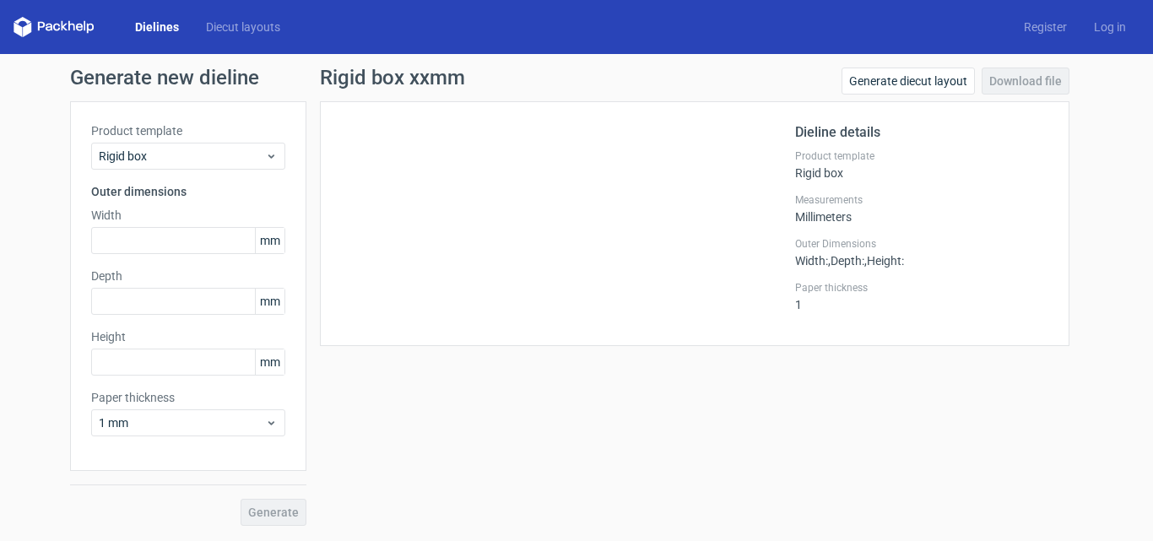
click at [155, 23] on link "Dielines" at bounding box center [156, 27] width 71 height 17
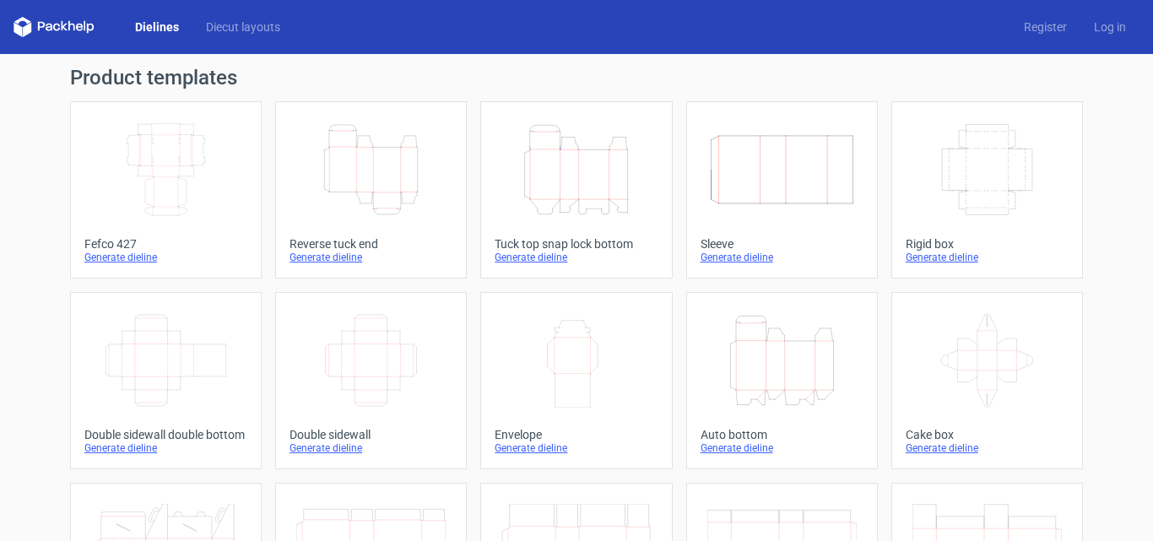
click at [212, 168] on icon "Width Depth Height" at bounding box center [165, 169] width 149 height 94
click at [344, 180] on icon "Height Depth Width" at bounding box center [370, 169] width 149 height 94
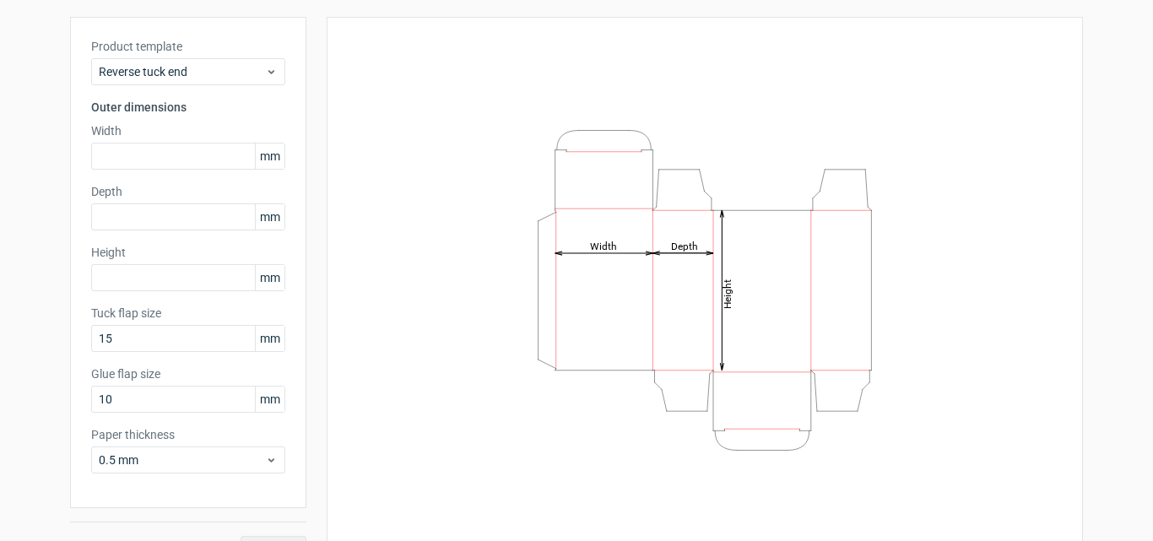
scroll to position [120, 0]
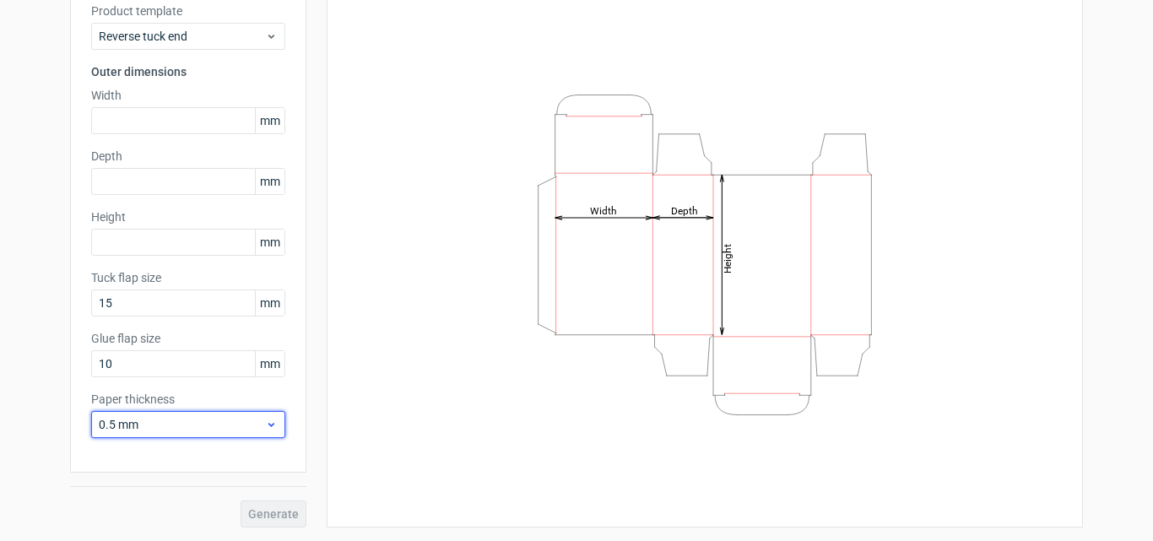
click at [265, 422] on icon at bounding box center [271, 424] width 13 height 13
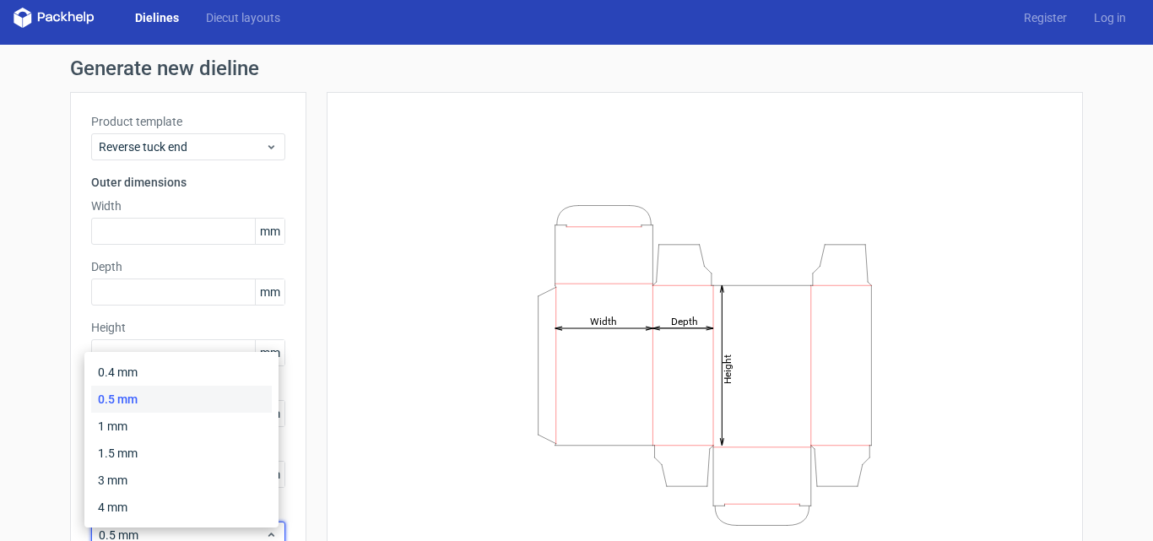
scroll to position [0, 0]
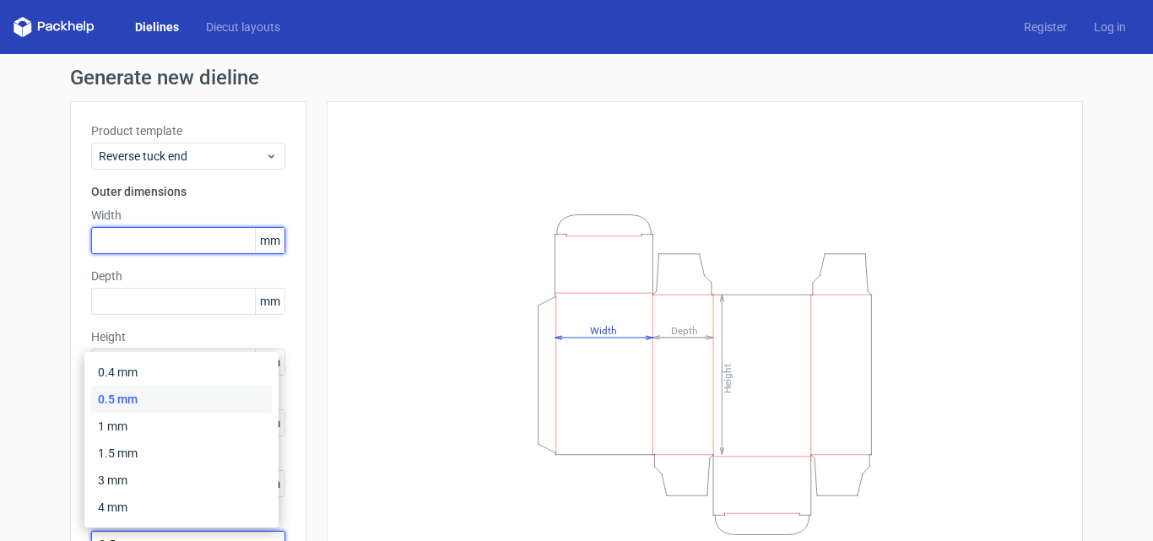
click at [161, 241] on input "text" at bounding box center [188, 240] width 194 height 27
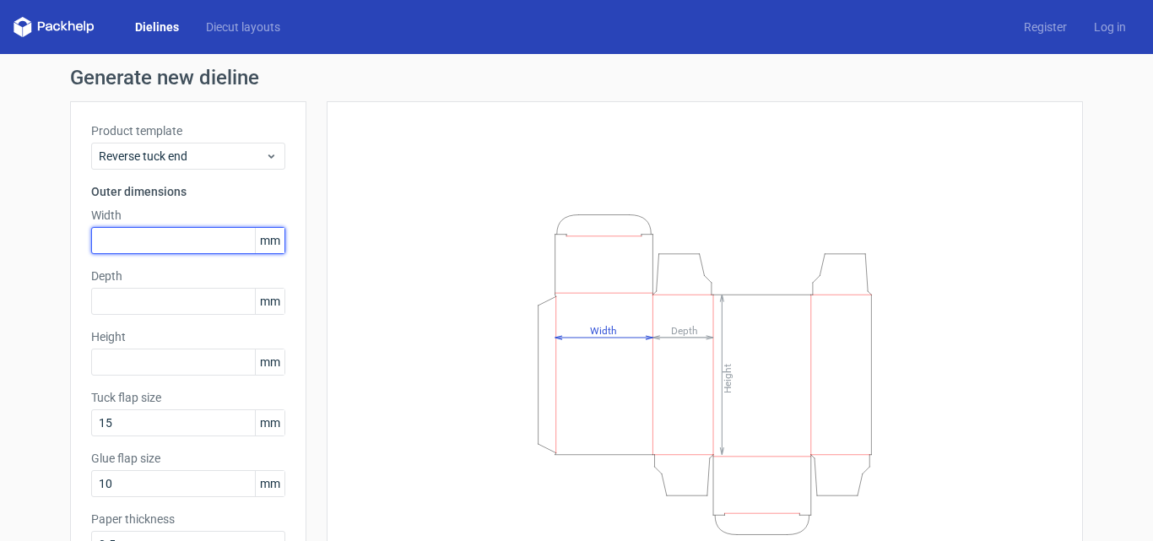
click at [161, 241] on input "text" at bounding box center [188, 240] width 194 height 27
type input "57"
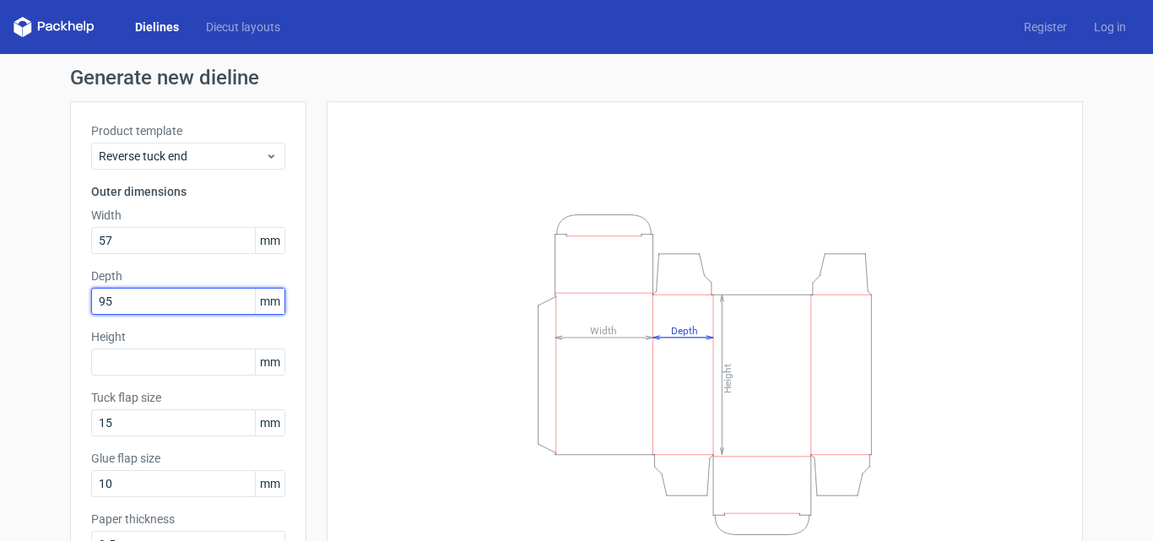
type input "95"
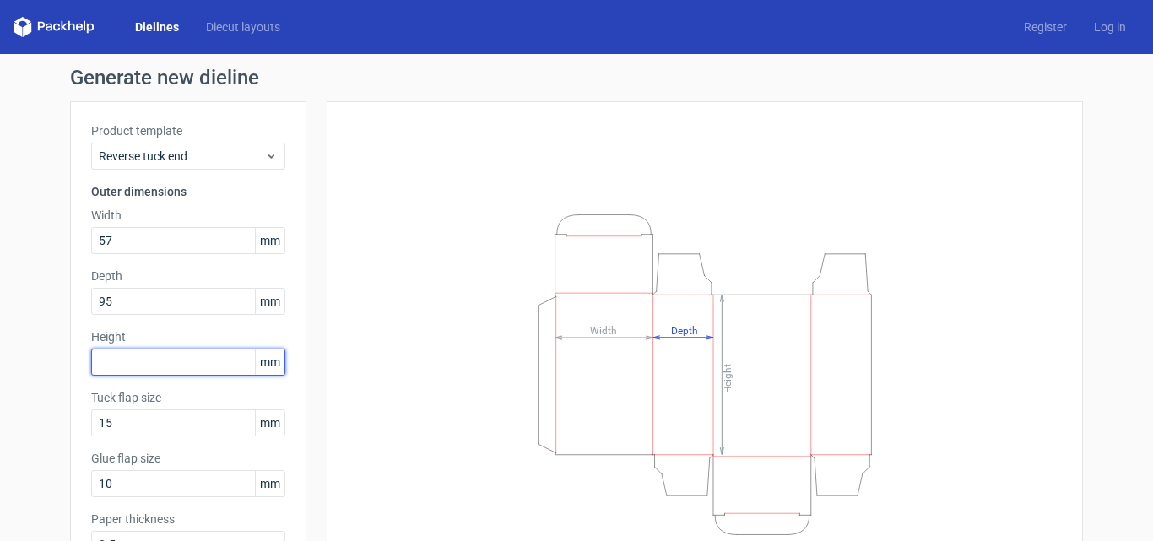
click at [127, 362] on input "text" at bounding box center [188, 361] width 194 height 27
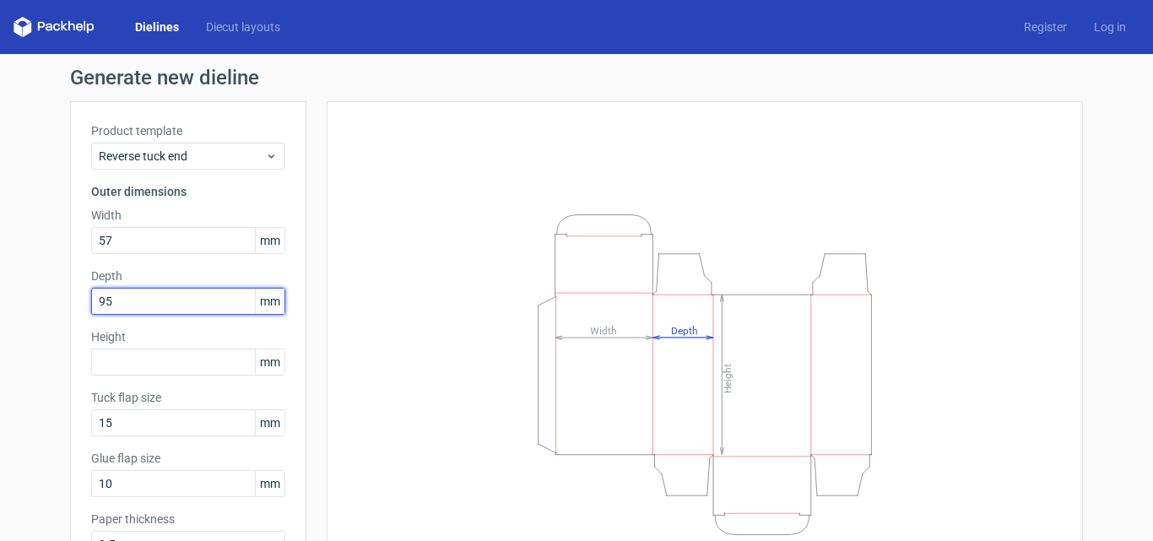
drag, startPoint x: 118, startPoint y: 297, endPoint x: 67, endPoint y: 312, distance: 52.9
click at [70, 312] on div "Product template Reverse tuck end Outer dimensions Width 57 mm Depth 95 mm Heig…" at bounding box center [188, 346] width 236 height 491
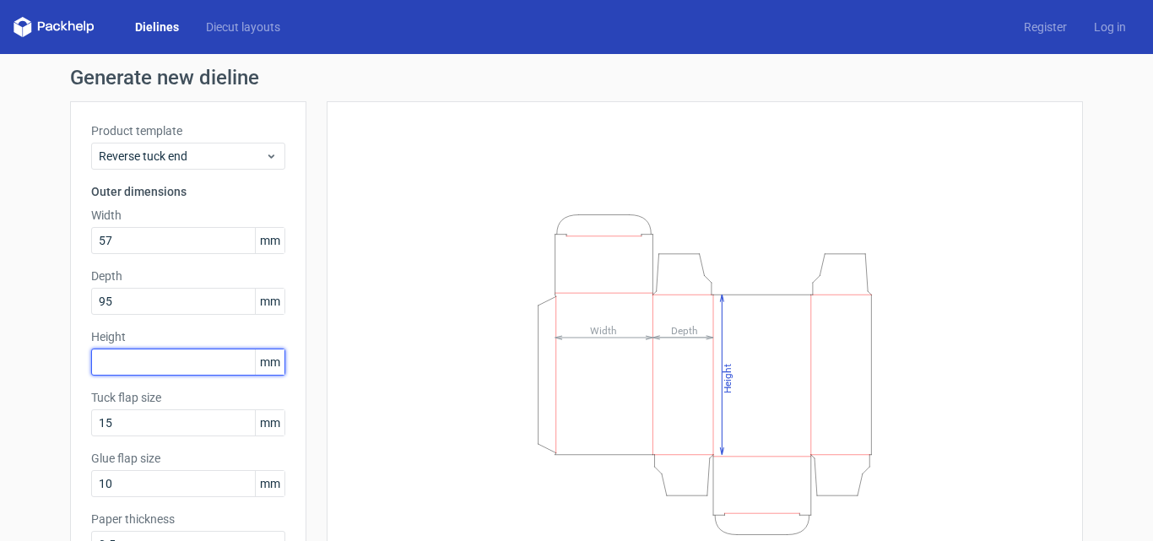
click at [143, 367] on input "text" at bounding box center [188, 361] width 194 height 27
type input "95"
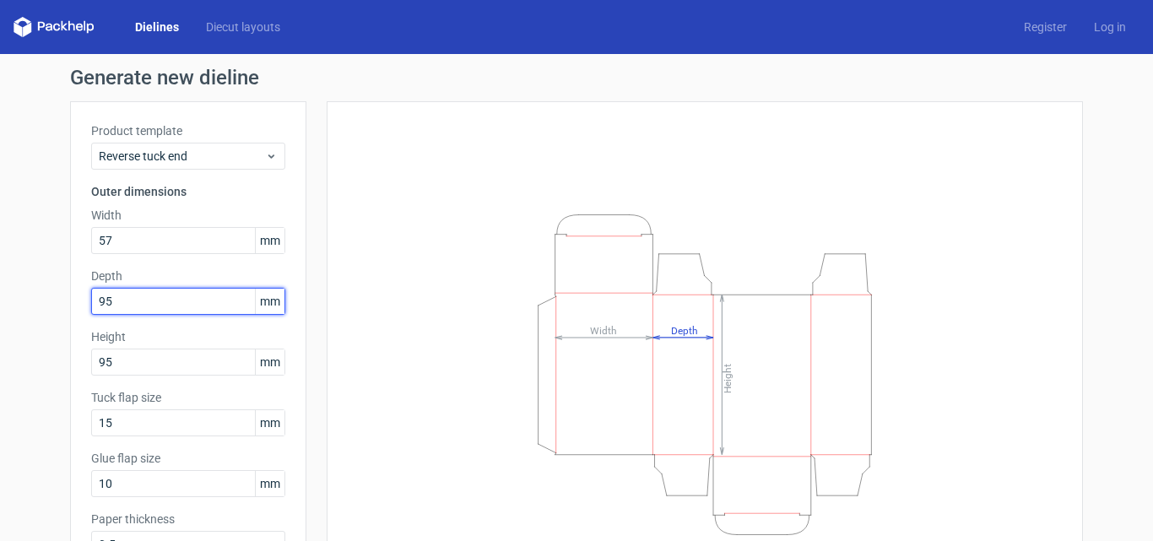
drag, startPoint x: 124, startPoint y: 302, endPoint x: 57, endPoint y: 307, distance: 67.7
click at [57, 307] on div "Generate new dieline Product template Reverse tuck end Outer dimensions Width 5…" at bounding box center [576, 357] width 1153 height 607
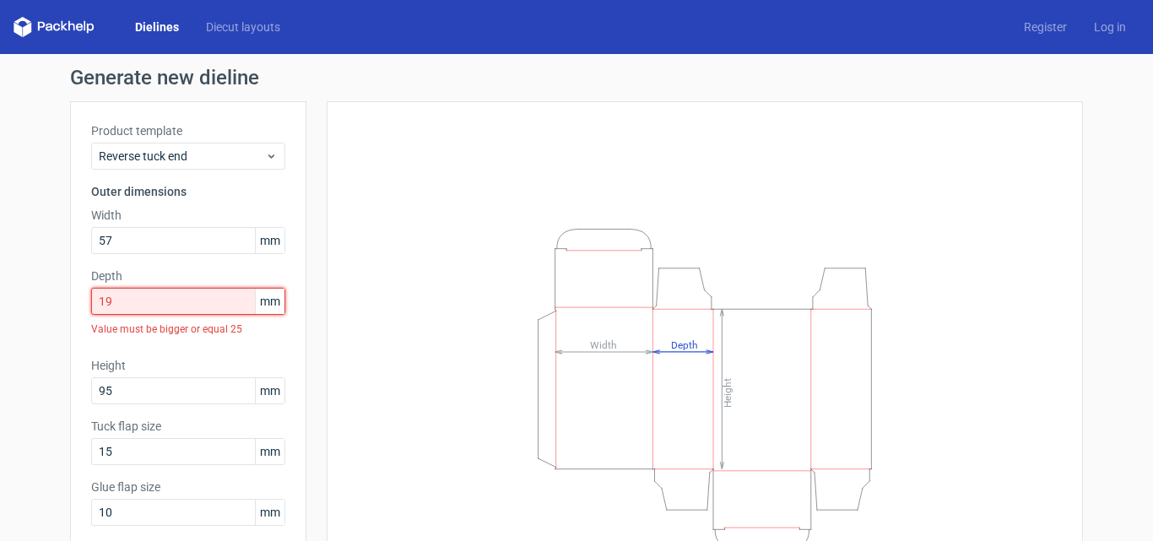
click at [70, 309] on div "Product template Reverse tuck end Outer dimensions Width 57 mm Depth 19 mm Valu…" at bounding box center [188, 361] width 236 height 520
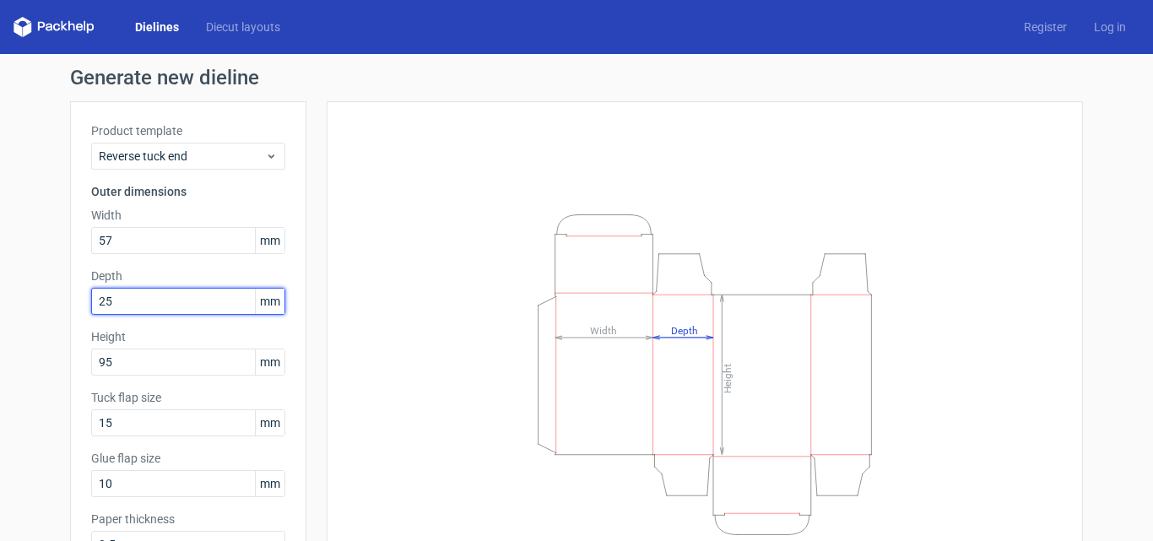
type input "25"
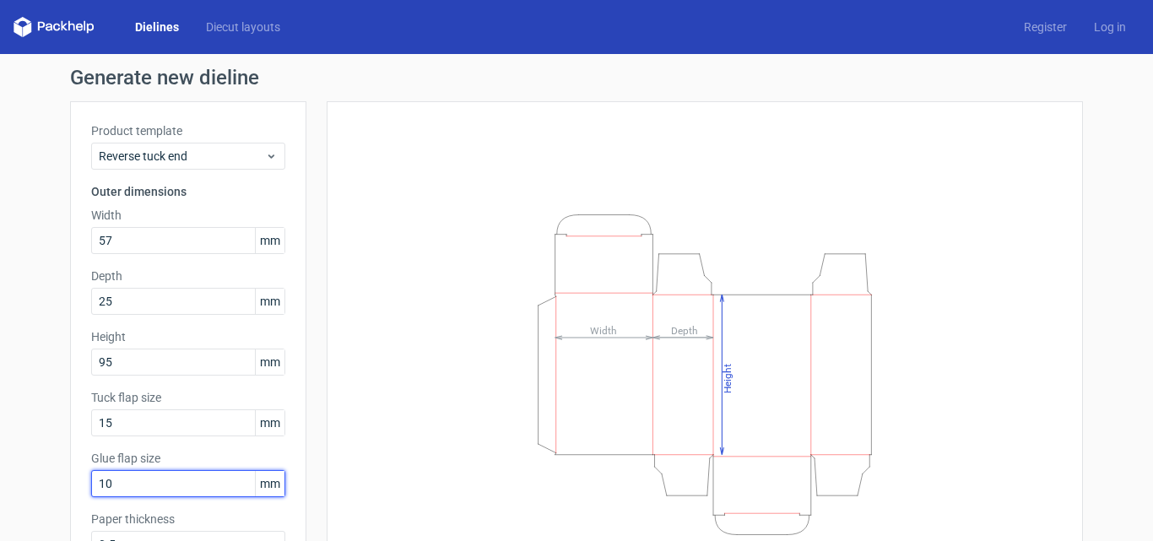
drag, startPoint x: 125, startPoint y: 478, endPoint x: 73, endPoint y: 495, distance: 55.0
click at [73, 495] on div "Product template Reverse tuck end Outer dimensions Width 57 mm Depth 25 mm Heig…" at bounding box center [188, 346] width 236 height 491
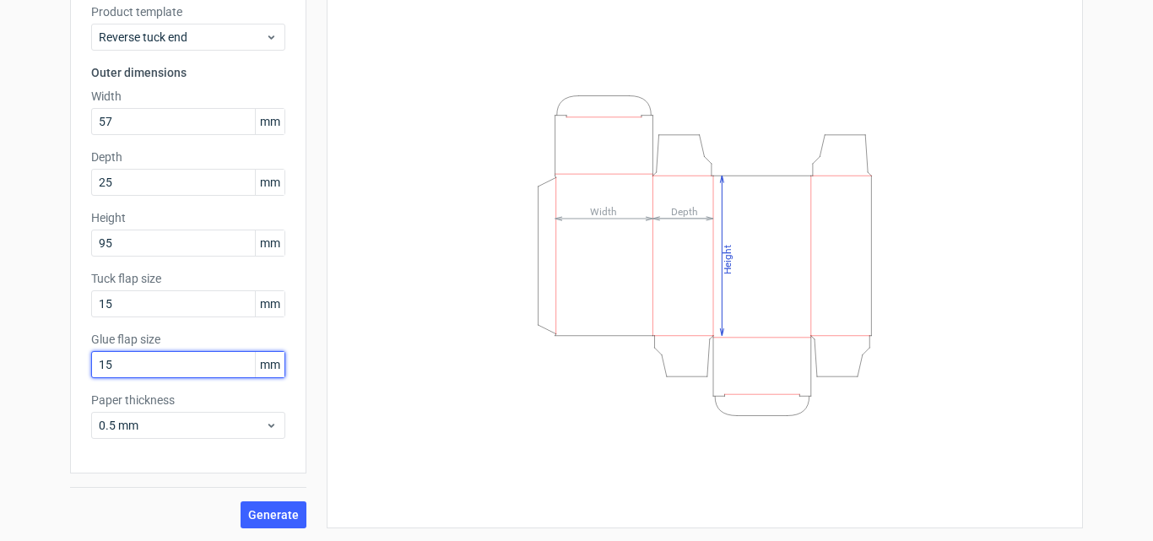
scroll to position [120, 0]
type input "15"
click at [251, 512] on span "Generate" at bounding box center [273, 514] width 51 height 12
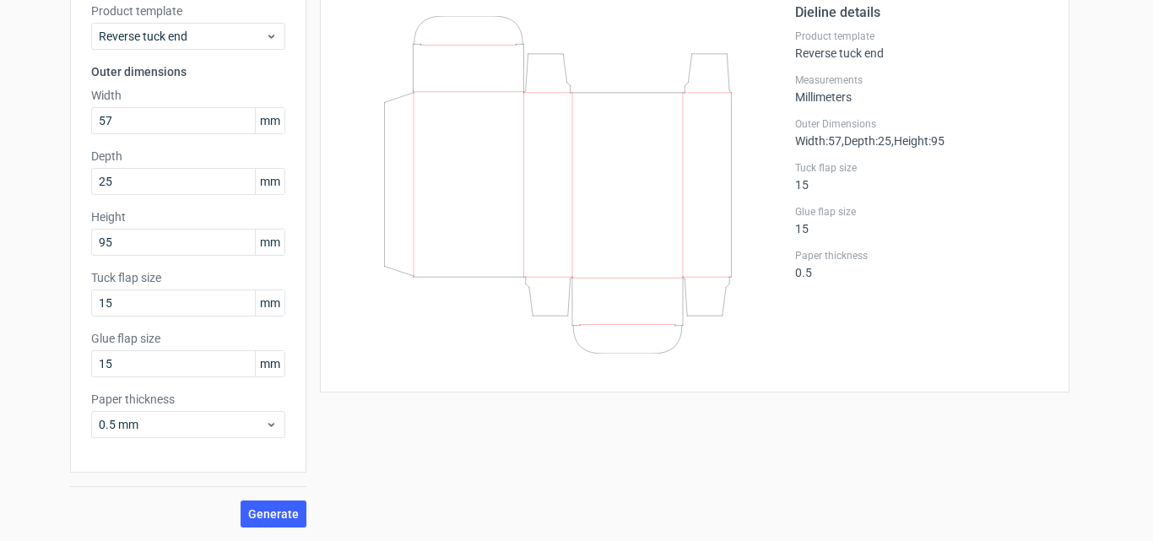
click at [983, 168] on label "Tuck flap size" at bounding box center [921, 167] width 253 height 13
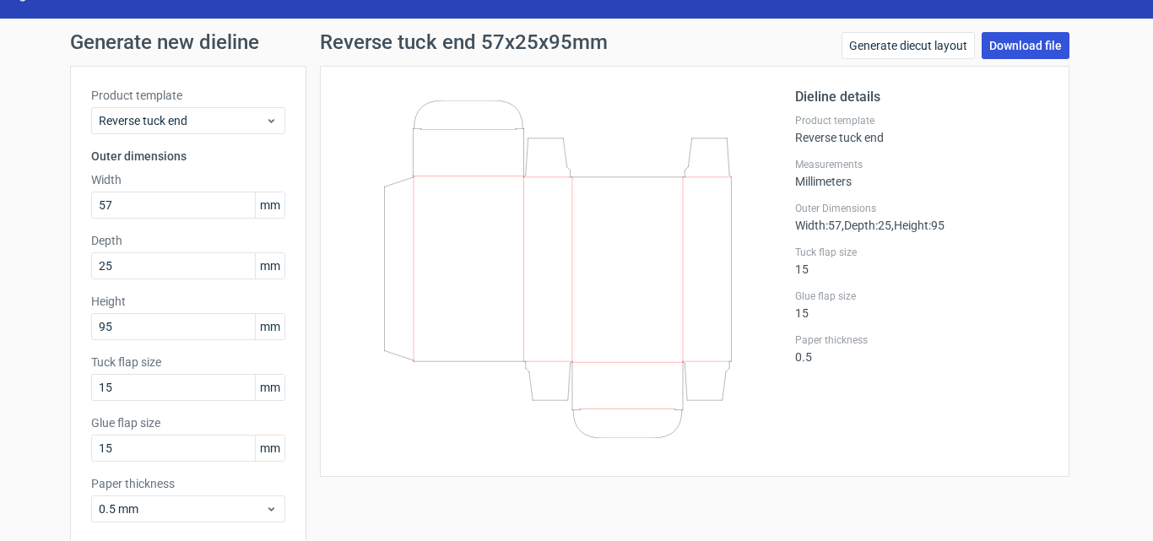
click at [1002, 53] on link "Download file" at bounding box center [1025, 45] width 88 height 27
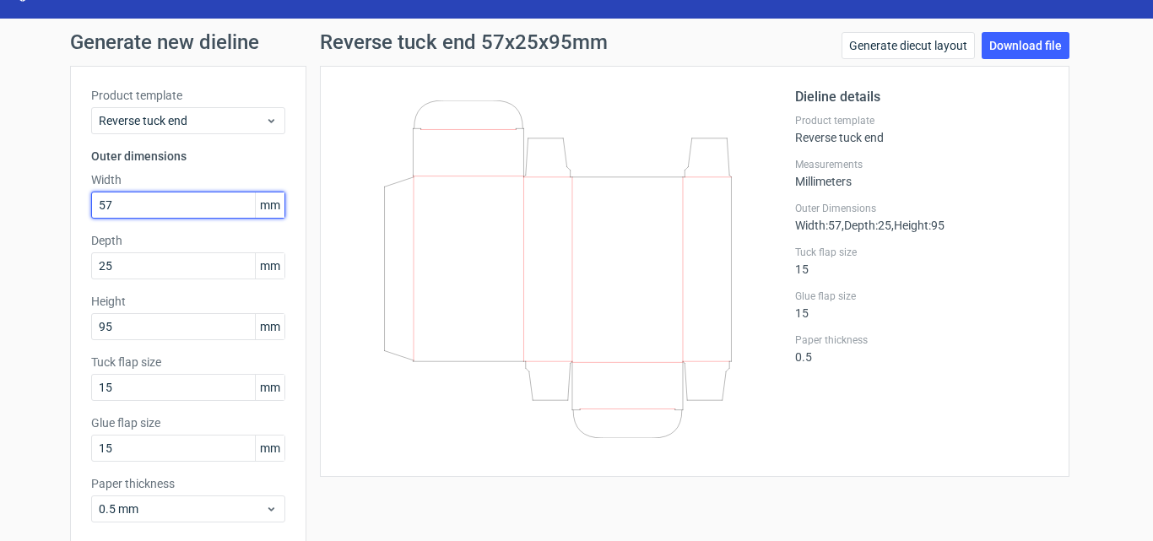
drag, startPoint x: 116, startPoint y: 204, endPoint x: 88, endPoint y: 208, distance: 29.0
click at [91, 208] on input "57" at bounding box center [188, 205] width 194 height 27
type input "106"
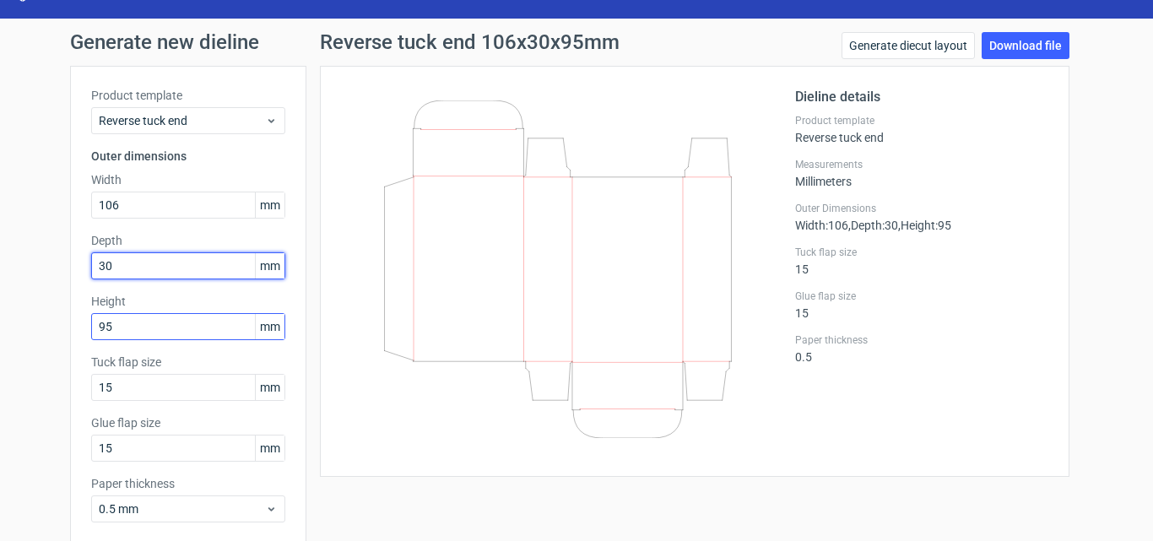
type input "30"
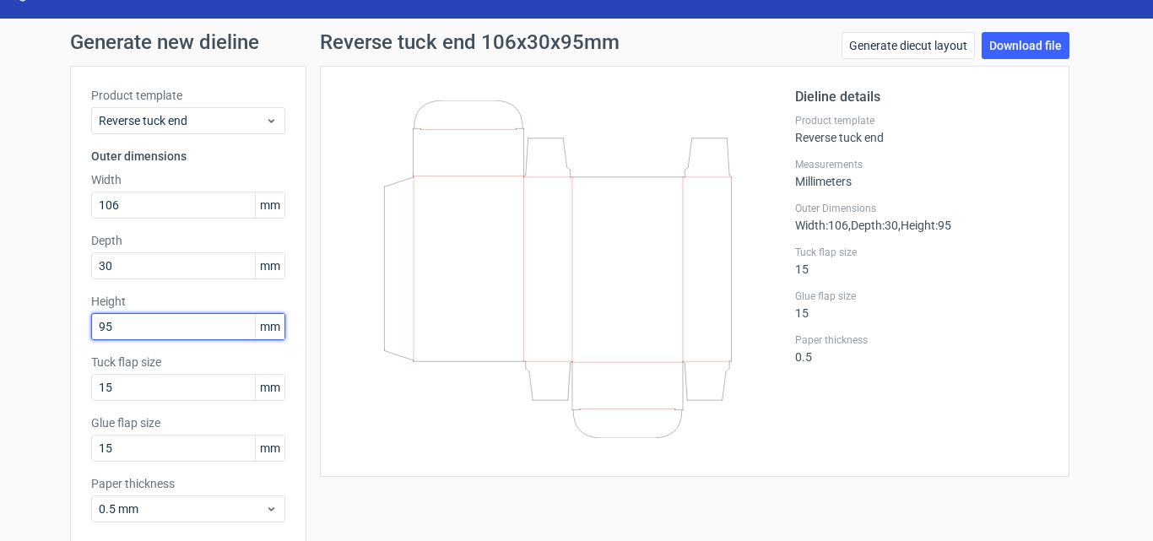
drag, startPoint x: 125, startPoint y: 334, endPoint x: 76, endPoint y: 344, distance: 50.0
click at [76, 344] on div "Product template Reverse tuck end Outer dimensions Width 106 mm Depth 30 mm Hei…" at bounding box center [188, 311] width 236 height 491
type input "94"
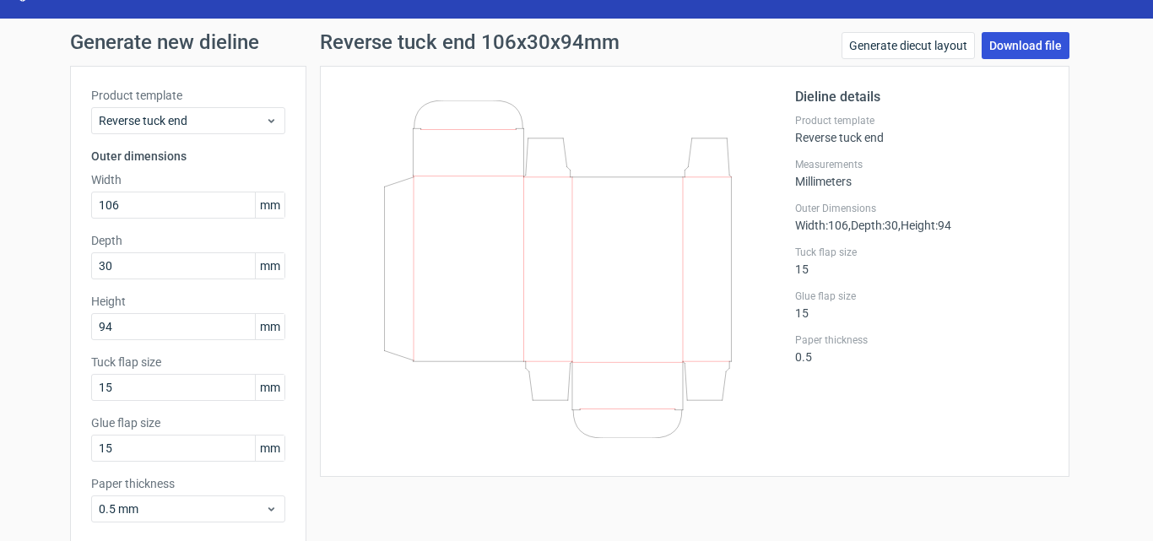
click at [1030, 48] on link "Download file" at bounding box center [1025, 45] width 88 height 27
click at [919, 48] on link "Generate diecut layout" at bounding box center [907, 45] width 133 height 27
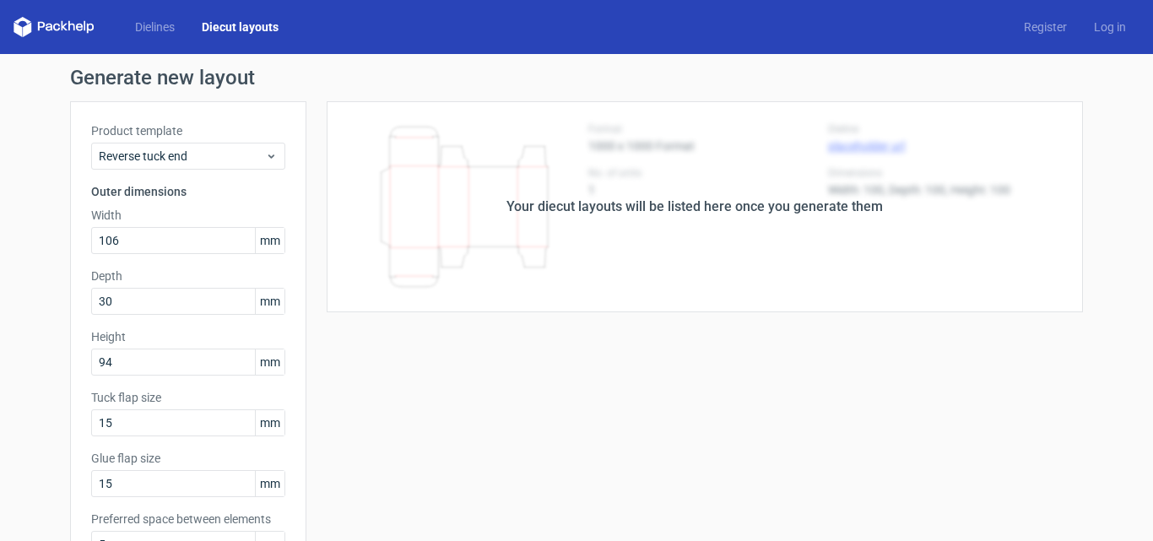
click at [672, 310] on div "Your diecut layouts will be listed here once you generate them" at bounding box center [694, 206] width 776 height 211
click at [235, 28] on link "Diecut layouts" at bounding box center [240, 27] width 104 height 17
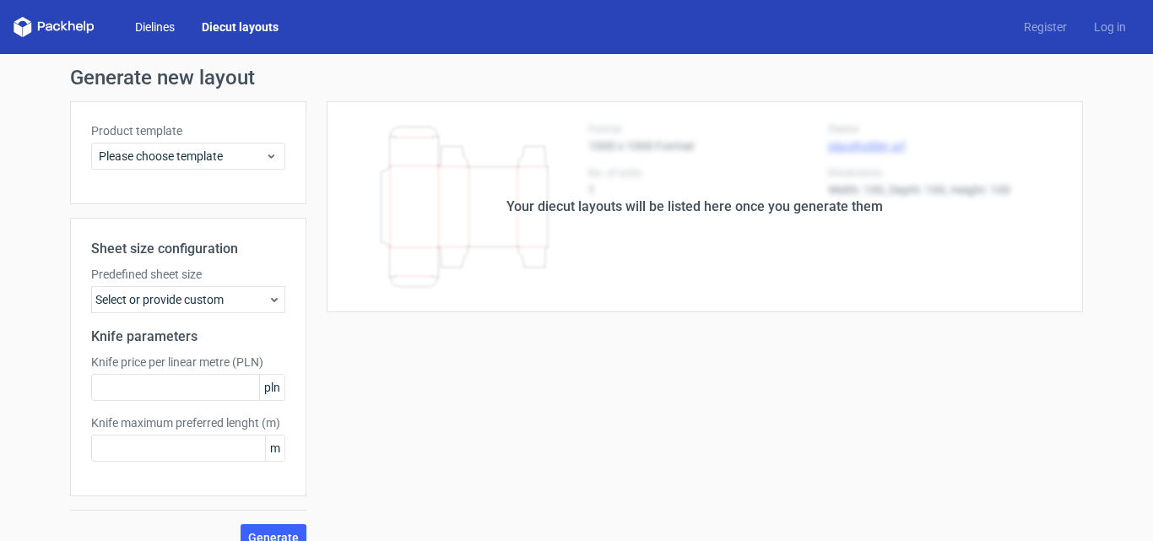
click at [143, 26] on link "Dielines" at bounding box center [154, 27] width 67 height 17
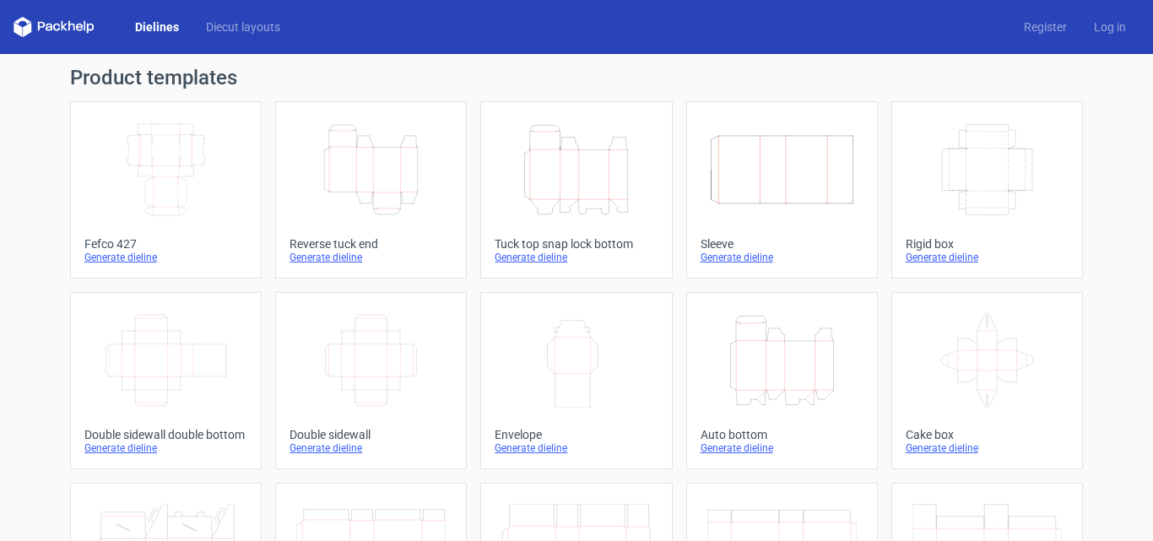
click at [377, 188] on icon "Height Depth Width" at bounding box center [370, 169] width 149 height 94
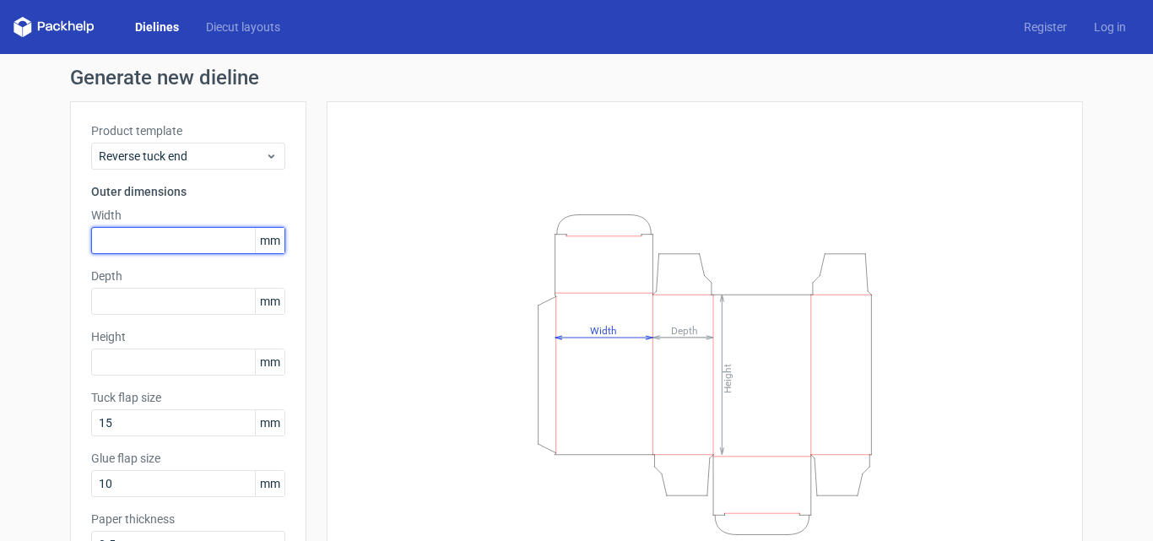
click at [132, 243] on input "text" at bounding box center [188, 240] width 194 height 27
type input "106"
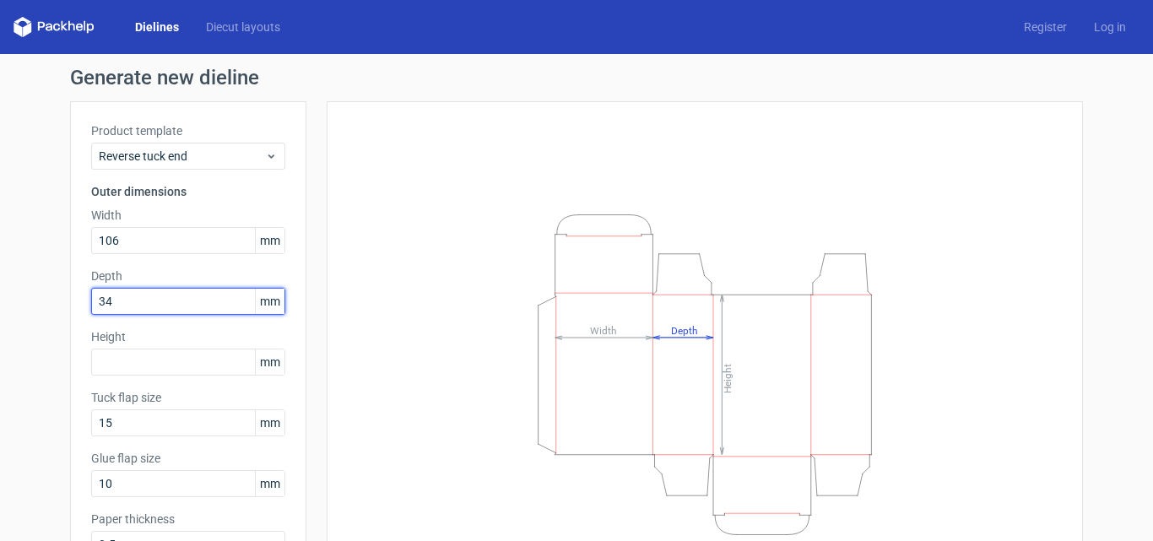
type input "34"
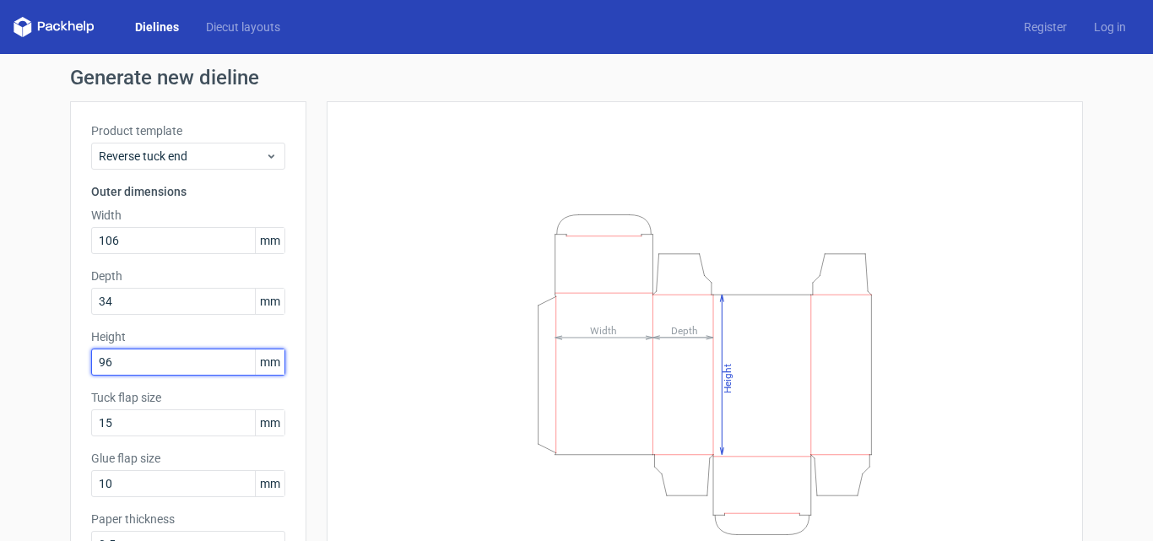
type input "96"
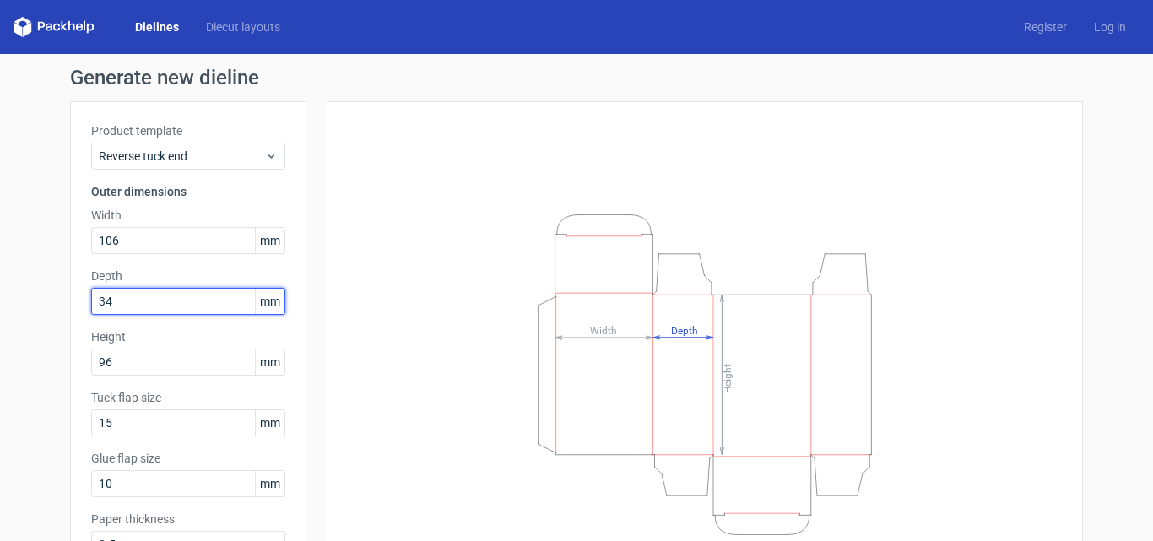
drag, startPoint x: 111, startPoint y: 298, endPoint x: 75, endPoint y: 311, distance: 37.9
click at [75, 311] on div "Product template Reverse tuck end Outer dimensions Width 106 mm Depth 34 mm Hei…" at bounding box center [188, 346] width 236 height 491
type input "30"
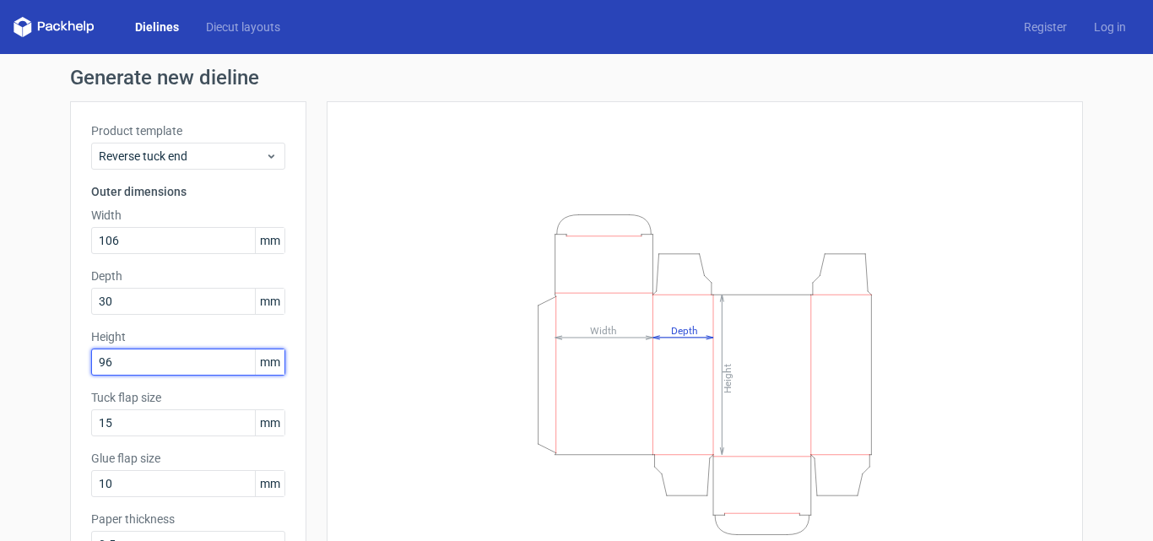
drag, startPoint x: 112, startPoint y: 359, endPoint x: 95, endPoint y: 366, distance: 18.2
click at [98, 365] on input "96" at bounding box center [188, 361] width 194 height 27
click at [94, 367] on input "96" at bounding box center [188, 361] width 194 height 27
drag, startPoint x: 112, startPoint y: 364, endPoint x: 72, endPoint y: 364, distance: 40.5
click at [72, 364] on div "Product template Reverse tuck end Outer dimensions Width 106 mm Depth 30 mm Hei…" at bounding box center [188, 346] width 236 height 491
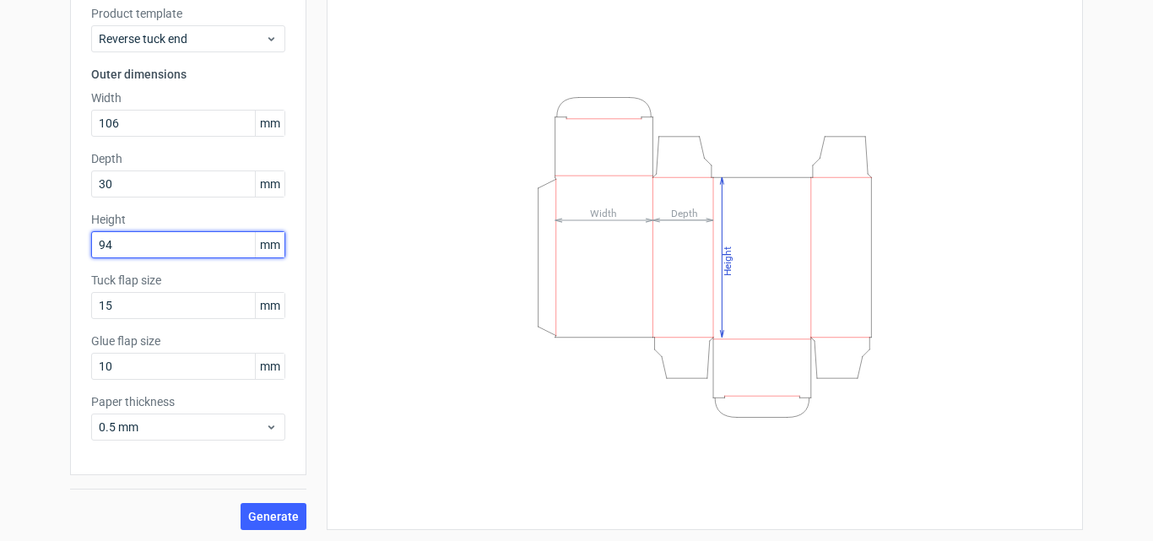
scroll to position [120, 0]
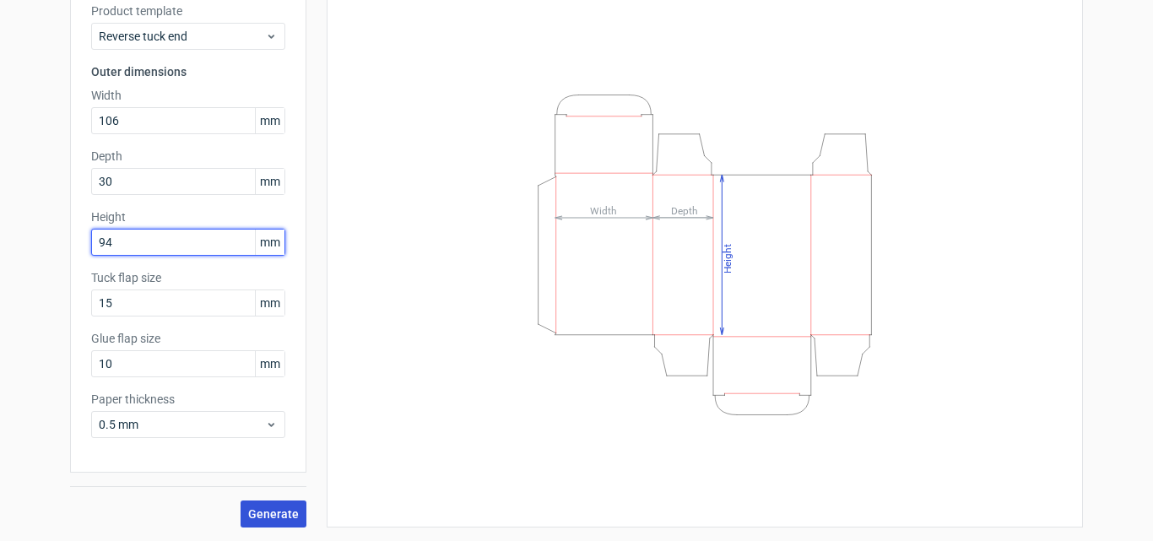
type input "94"
click at [254, 518] on span "Generate" at bounding box center [273, 514] width 51 height 12
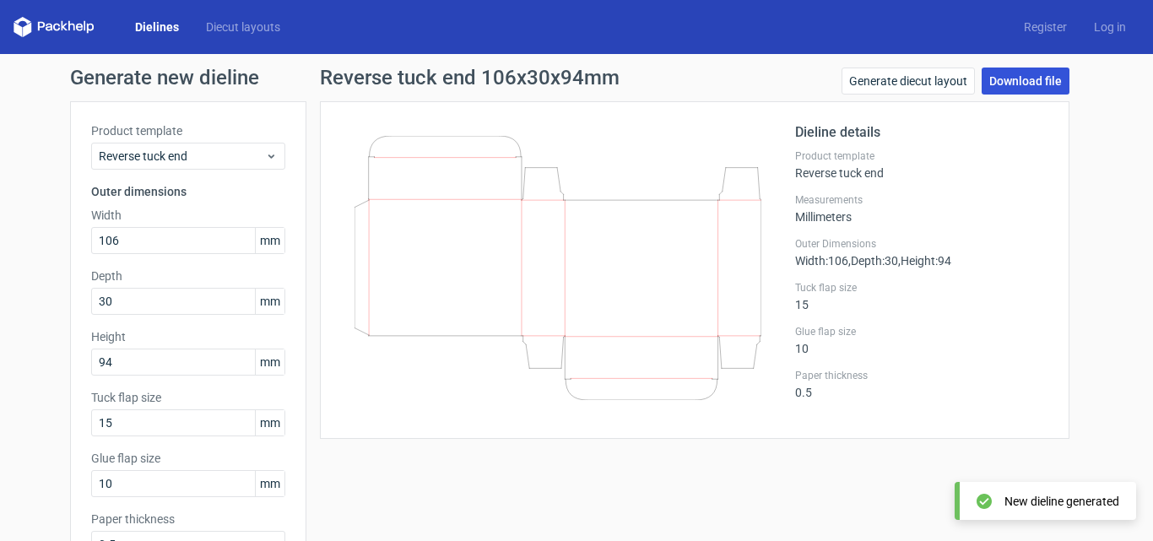
click at [1030, 74] on link "Download file" at bounding box center [1025, 80] width 88 height 27
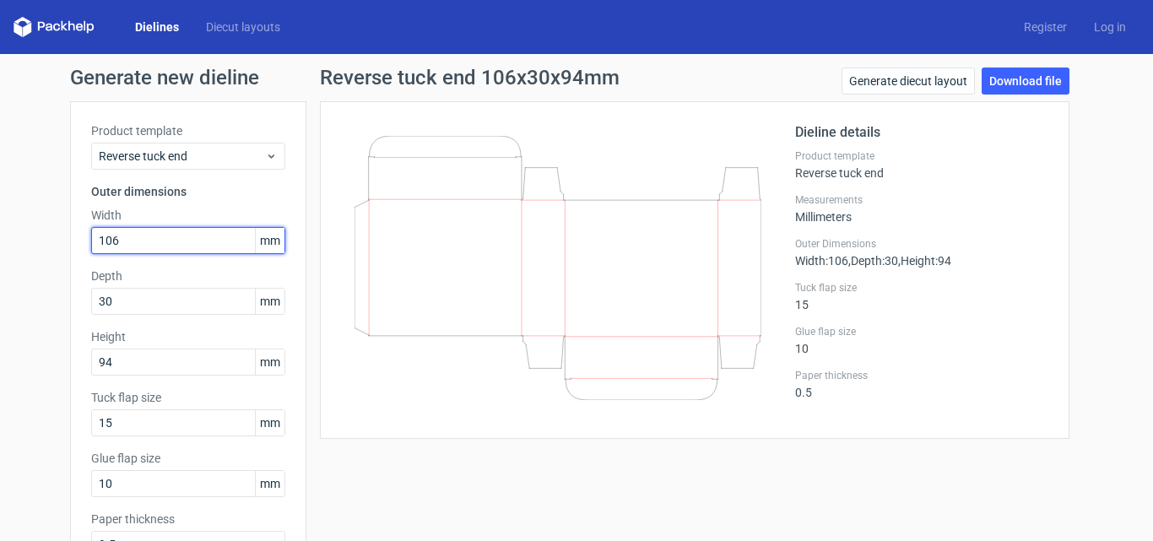
drag, startPoint x: 123, startPoint y: 245, endPoint x: 85, endPoint y: 251, distance: 38.4
click at [91, 251] on input "106" at bounding box center [188, 240] width 194 height 27
type input "89"
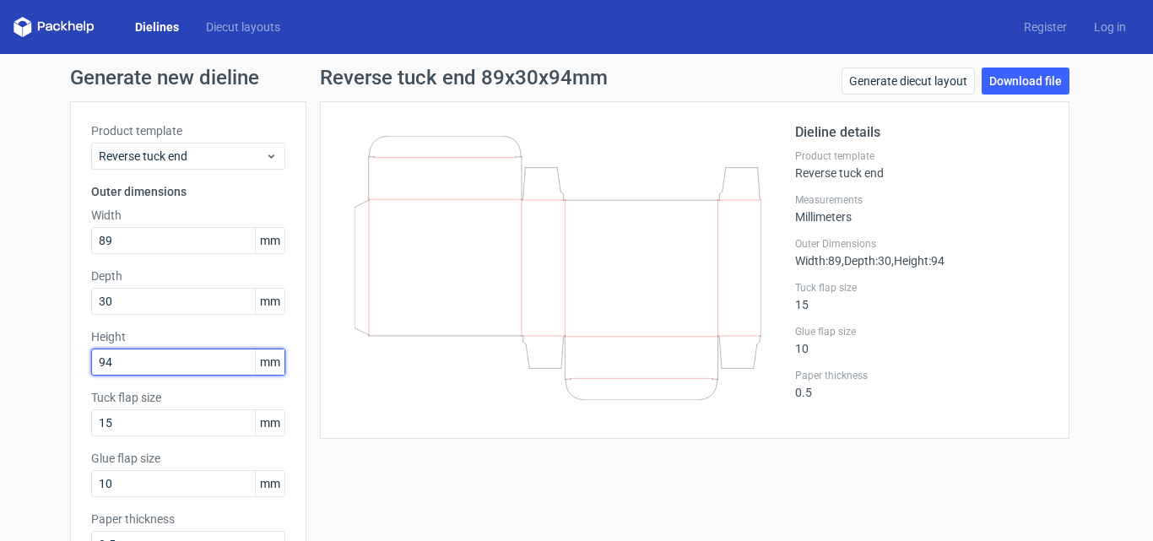
drag, startPoint x: 125, startPoint y: 364, endPoint x: 89, endPoint y: 373, distance: 37.4
click at [91, 373] on input "94" at bounding box center [188, 361] width 194 height 27
type input "178"
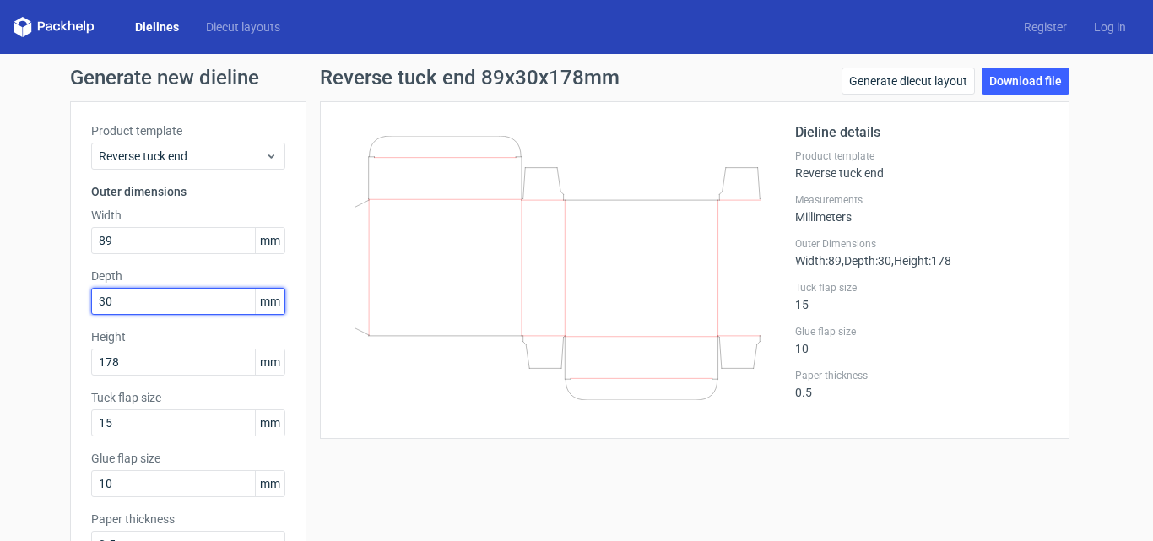
drag, startPoint x: 129, startPoint y: 303, endPoint x: 67, endPoint y: 310, distance: 62.1
click at [70, 310] on div "Product template Reverse tuck end Outer dimensions Width 89 mm Depth 30 mm Heig…" at bounding box center [188, 346] width 236 height 491
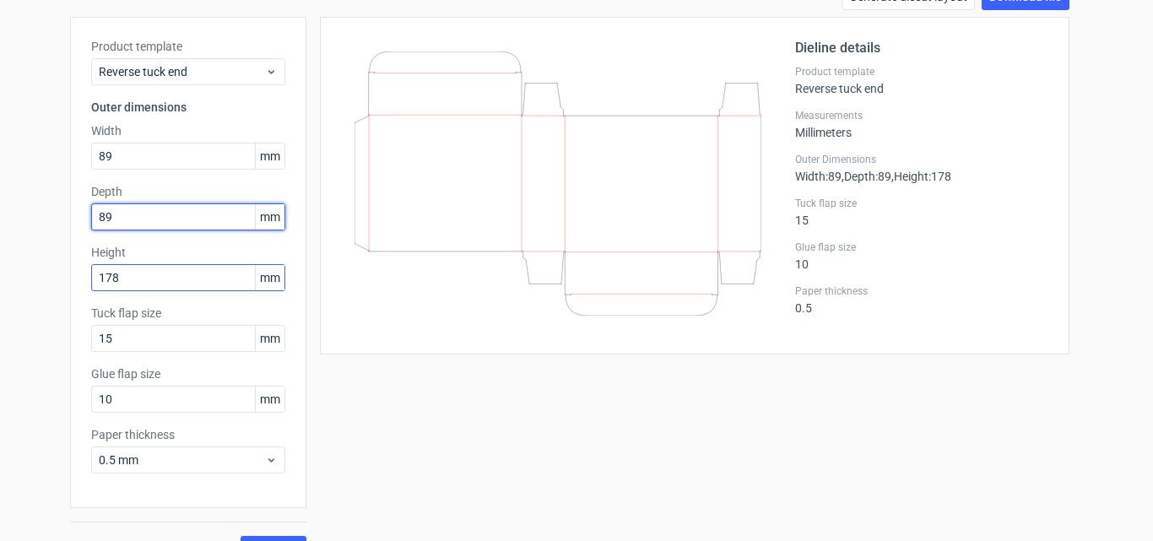
scroll to position [120, 0]
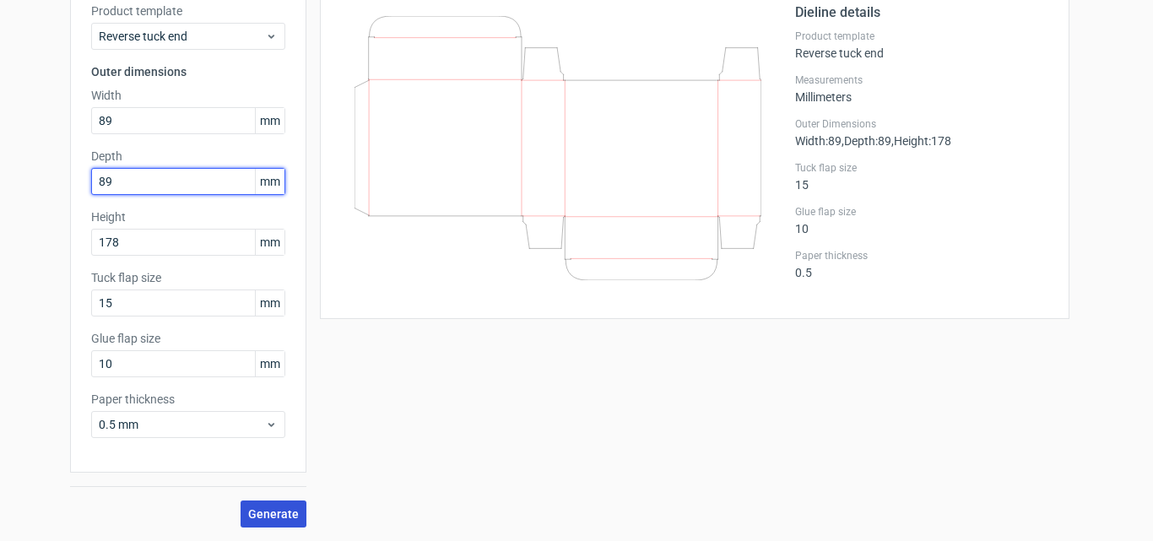
type input "89"
click at [264, 508] on span "Generate" at bounding box center [273, 514] width 51 height 12
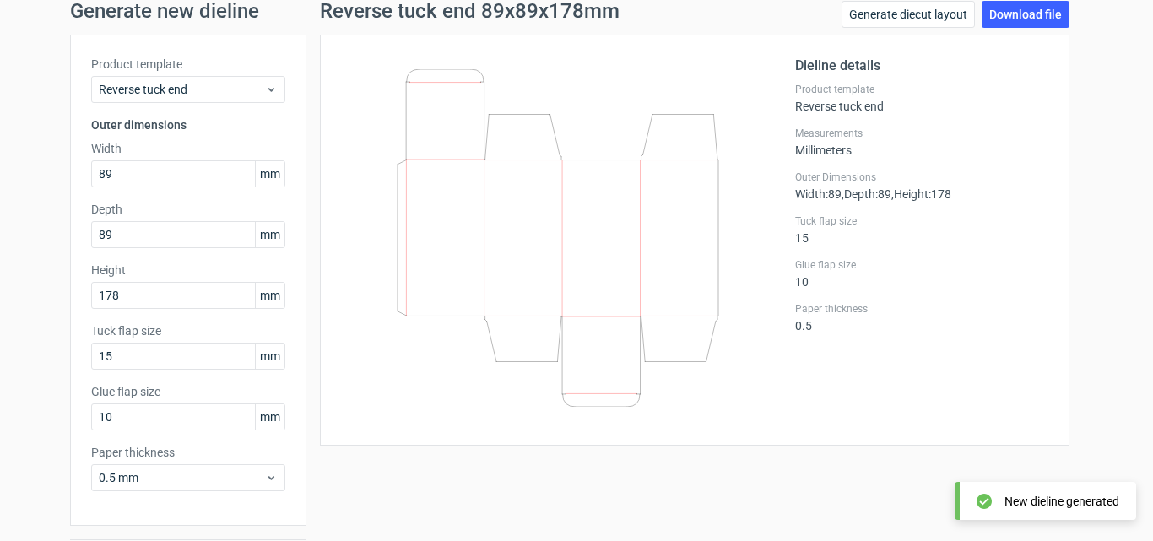
scroll to position [0, 0]
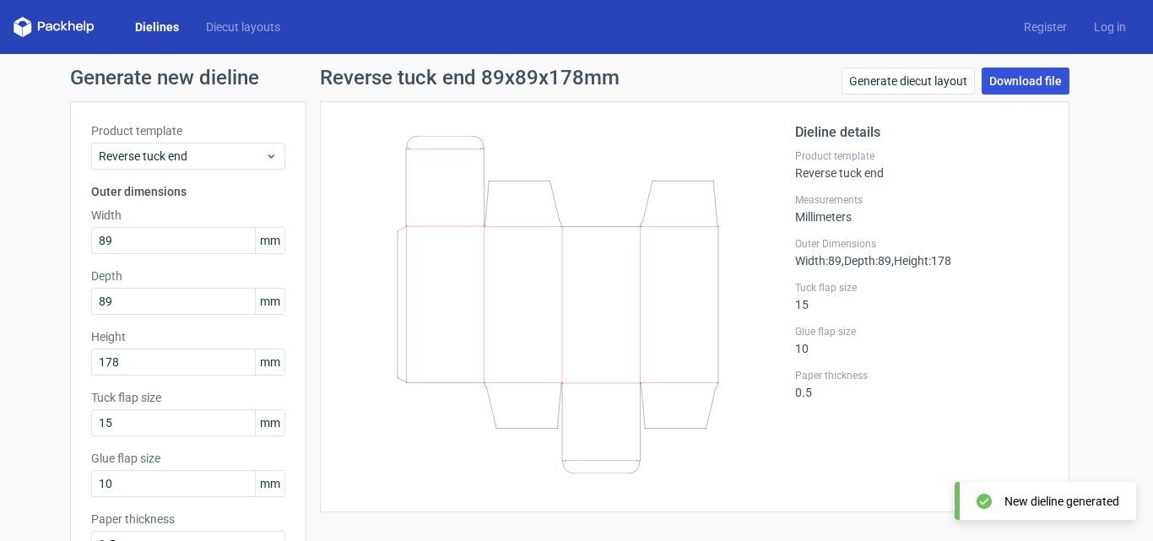
click at [1012, 81] on link "Download file" at bounding box center [1025, 80] width 88 height 27
